Goal: Information Seeking & Learning: Find specific fact

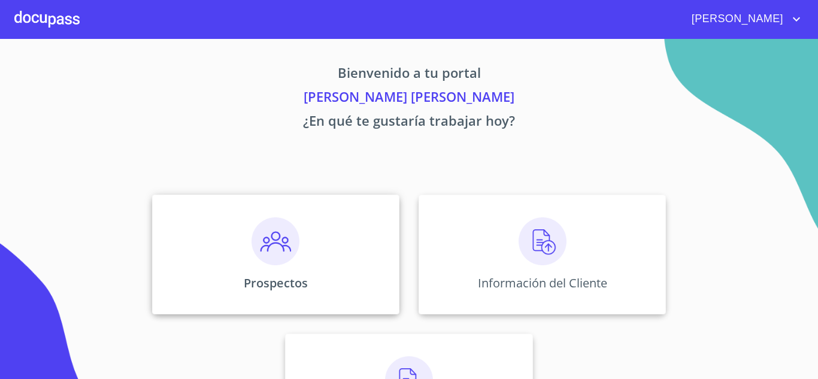
click at [285, 253] on img at bounding box center [276, 241] width 48 height 48
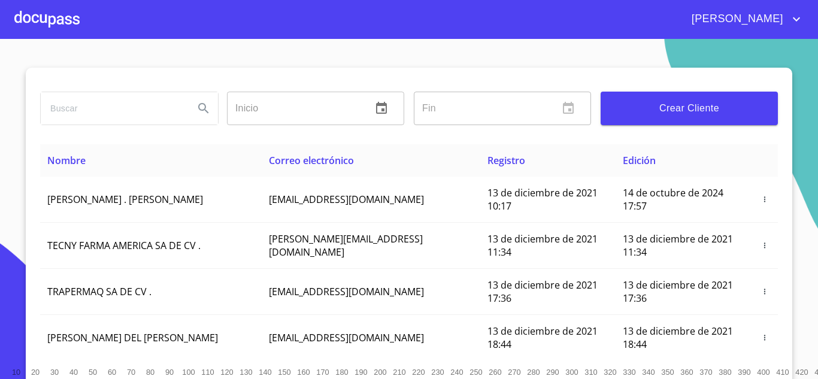
click at [86, 110] on input "search" at bounding box center [113, 108] width 144 height 32
type input "g"
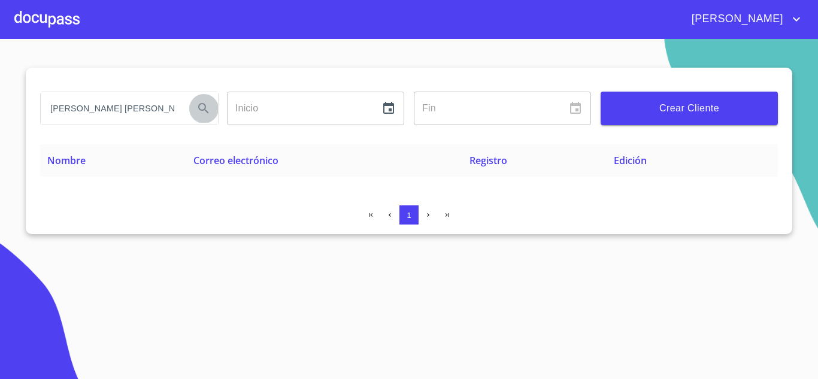
drag, startPoint x: 200, startPoint y: 111, endPoint x: 210, endPoint y: 113, distance: 10.3
click at [203, 110] on icon "Search" at bounding box center [204, 108] width 14 height 14
click at [144, 109] on input "[PERSON_NAME] [PERSON_NAME]" at bounding box center [113, 108] width 144 height 32
click at [200, 111] on icon "Search" at bounding box center [204, 108] width 14 height 14
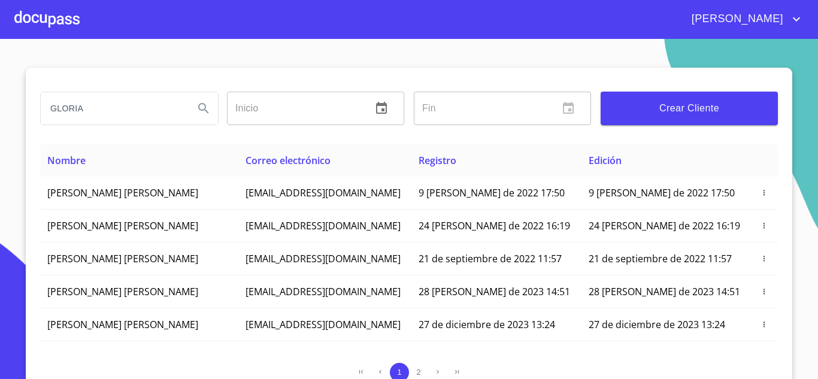
click at [116, 107] on input "GLORIA" at bounding box center [113, 108] width 144 height 32
type input "G"
click at [83, 111] on input "search" at bounding box center [113, 108] width 144 height 32
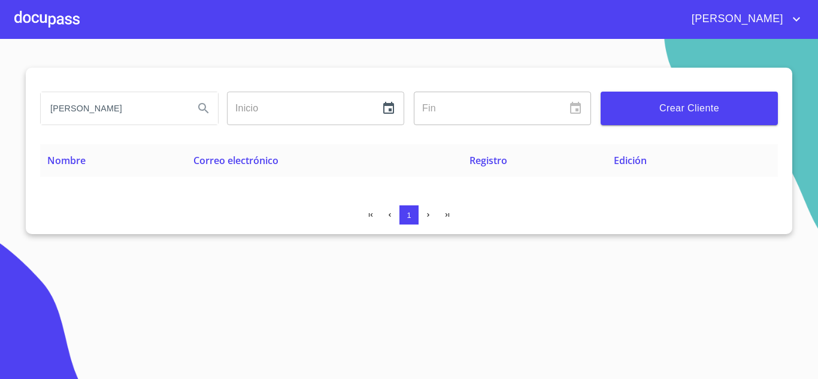
click at [210, 110] on icon "Search" at bounding box center [204, 108] width 14 height 14
click at [203, 111] on icon "Search" at bounding box center [204, 108] width 14 height 14
click at [143, 111] on input "[PERSON_NAME]" at bounding box center [113, 108] width 144 height 32
type input "g"
type input "[PERSON_NAME]"
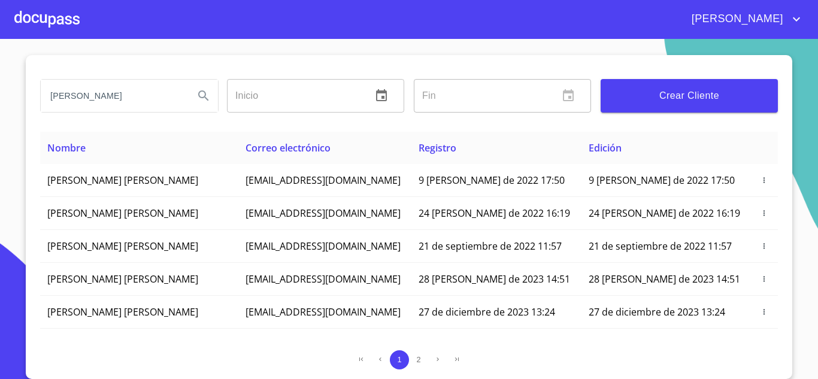
click at [47, 13] on div at bounding box center [46, 19] width 65 height 38
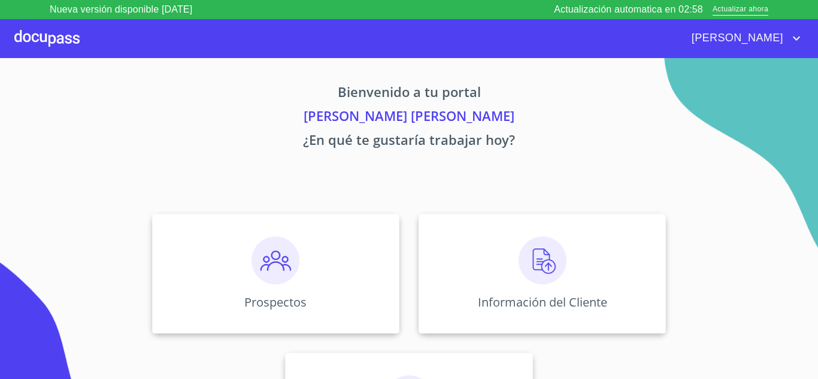
click at [794, 39] on icon "account of current user" at bounding box center [797, 38] width 14 height 14
click at [780, 48] on li "Salir" at bounding box center [784, 39] width 39 height 22
